Goal: Information Seeking & Learning: Learn about a topic

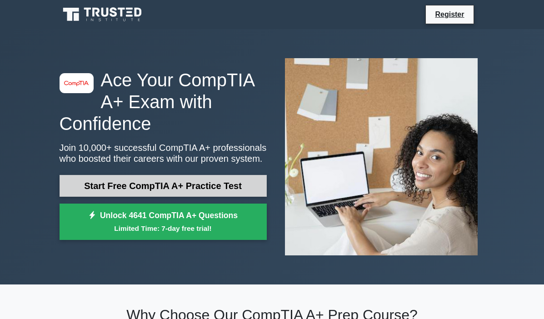
click at [105, 183] on link "Start Free CompTIA A+ Practice Test" at bounding box center [163, 186] width 207 height 22
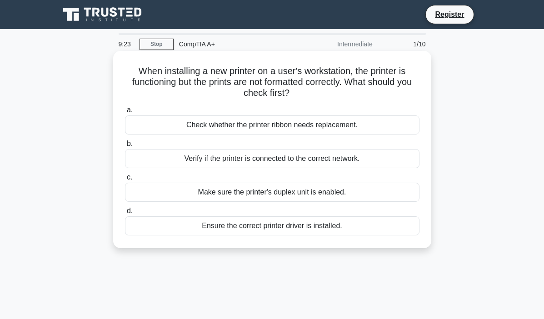
click at [211, 224] on div "Ensure the correct printer driver is installed." at bounding box center [272, 225] width 295 height 19
click at [125, 214] on input "d. Ensure the correct printer driver is installed." at bounding box center [125, 211] width 0 height 6
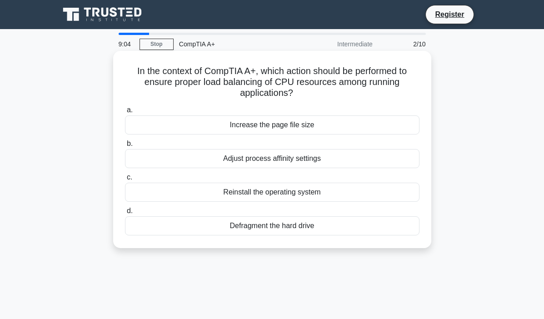
click at [250, 227] on div "Defragment the hard drive" at bounding box center [272, 225] width 295 height 19
click at [125, 214] on input "d. Defragment the hard drive" at bounding box center [125, 211] width 0 height 6
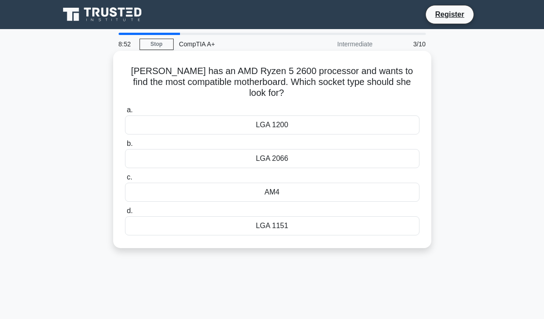
click at [261, 185] on div "AM4" at bounding box center [272, 192] width 295 height 19
click at [125, 181] on input "c. AM4" at bounding box center [125, 178] width 0 height 6
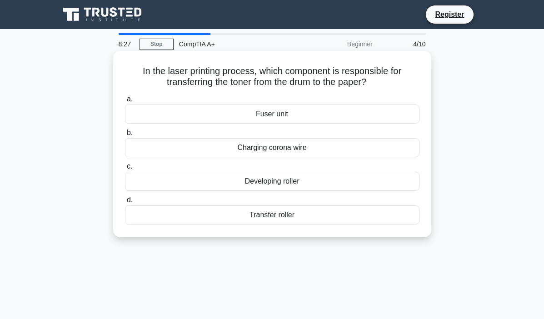
click at [251, 216] on div "Transfer roller" at bounding box center [272, 215] width 295 height 19
click at [125, 203] on input "d. Transfer roller" at bounding box center [125, 200] width 0 height 6
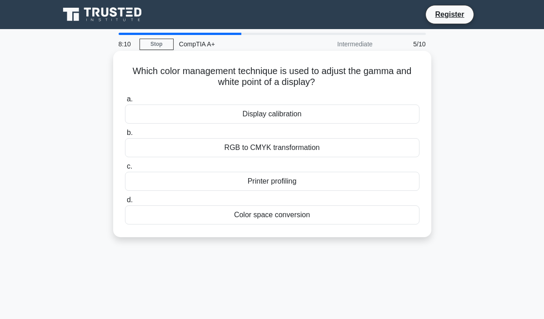
click at [256, 148] on div "RGB to CMYK transformation" at bounding box center [272, 147] width 295 height 19
click at [125, 136] on input "b. RGB to CMYK transformation" at bounding box center [125, 133] width 0 height 6
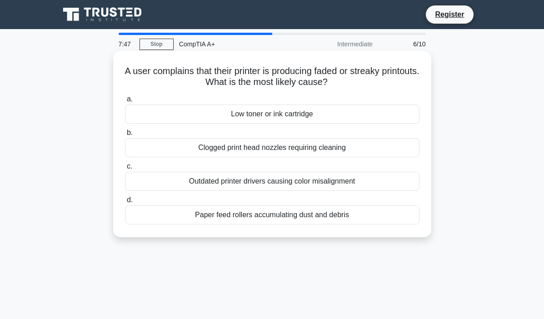
click at [264, 112] on div "Low toner or ink cartridge" at bounding box center [272, 114] width 295 height 19
click at [125, 102] on input "a. Low toner or ink cartridge" at bounding box center [125, 99] width 0 height 6
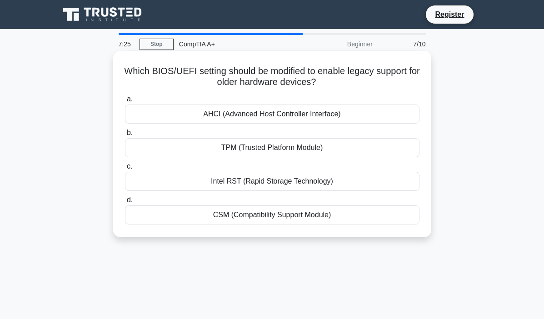
click at [257, 220] on div "CSM (Compatibility Support Module)" at bounding box center [272, 215] width 295 height 19
click at [125, 203] on input "d. CSM (Compatibility Support Module)" at bounding box center [125, 200] width 0 height 6
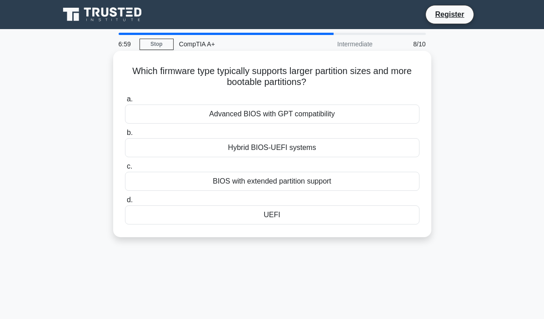
click at [278, 152] on div "Hybrid BIOS-UEFI systems" at bounding box center [272, 147] width 295 height 19
click at [125, 136] on input "b. Hybrid BIOS-UEFI systems" at bounding box center [125, 133] width 0 height 6
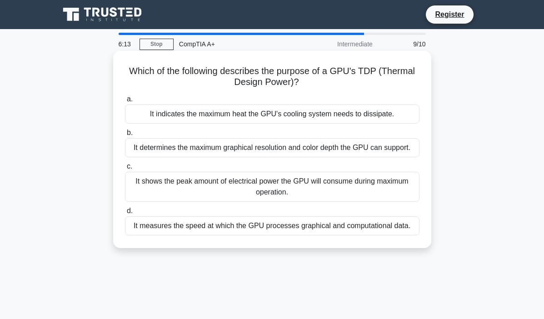
click at [265, 118] on div "It indicates the maximum heat the GPU's cooling system needs to dissipate." at bounding box center [272, 114] width 295 height 19
click at [125, 102] on input "a. It indicates the maximum heat the GPU's cooling system needs to dissipate." at bounding box center [125, 99] width 0 height 6
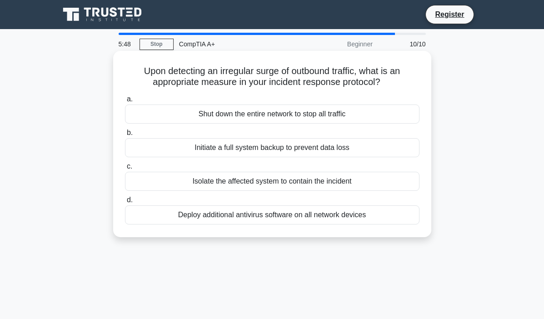
click at [269, 182] on div "Isolate the affected system to contain the incident" at bounding box center [272, 181] width 295 height 19
click at [125, 170] on input "c. Isolate the affected system to contain the incident" at bounding box center [125, 167] width 0 height 6
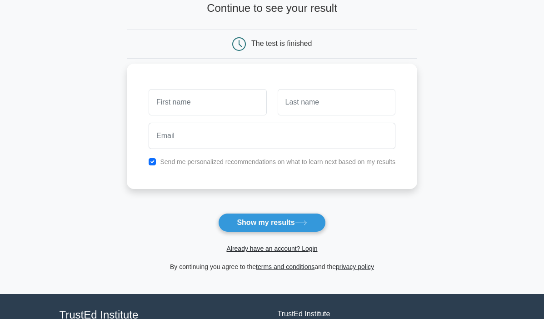
scroll to position [62, 0]
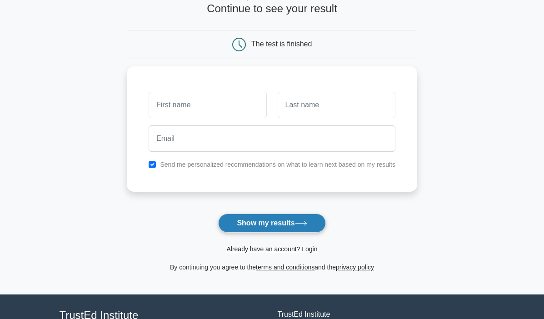
click at [261, 230] on button "Show my results" at bounding box center [271, 223] width 107 height 19
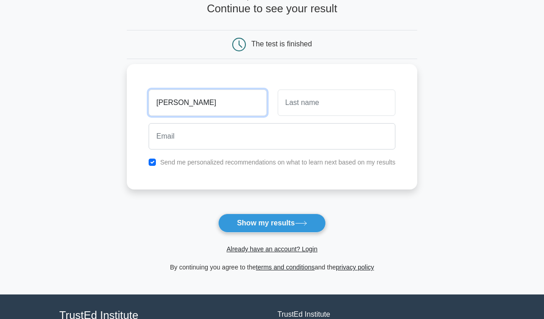
type input "james"
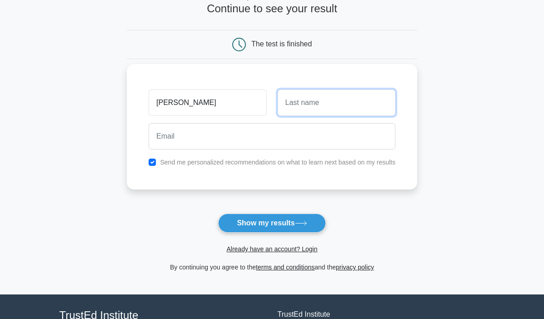
click at [321, 102] on input "text" at bounding box center [337, 103] width 118 height 26
type input "deacon"
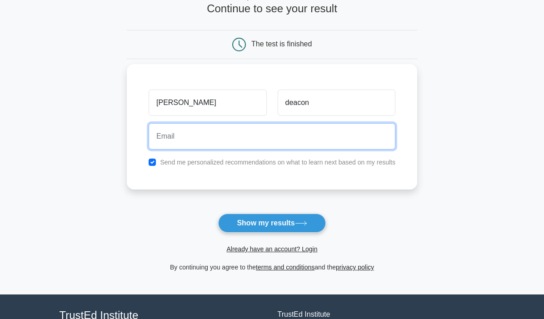
click at [227, 146] on input "email" at bounding box center [272, 136] width 247 height 26
type input "jdyokwe@gmail.com"
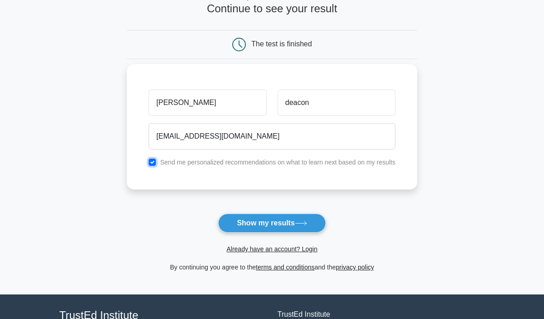
click at [154, 164] on input "checkbox" at bounding box center [152, 162] width 7 height 7
checkbox input "false"
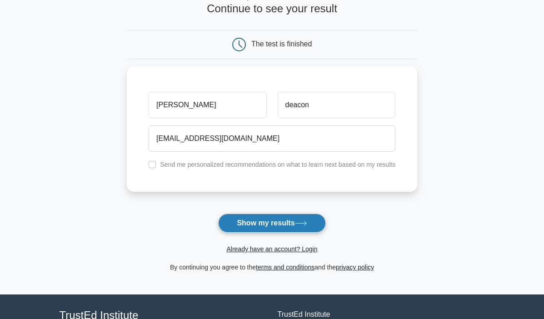
click at [276, 227] on button "Show my results" at bounding box center [271, 223] width 107 height 19
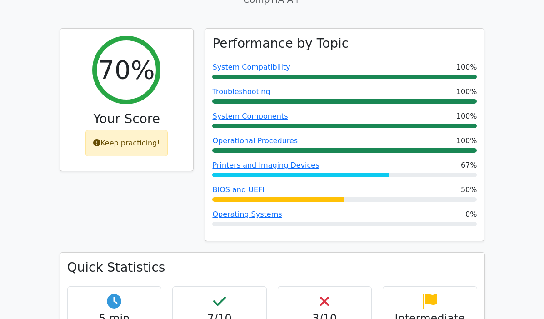
scroll to position [337, 0]
